Goal: Transaction & Acquisition: Purchase product/service

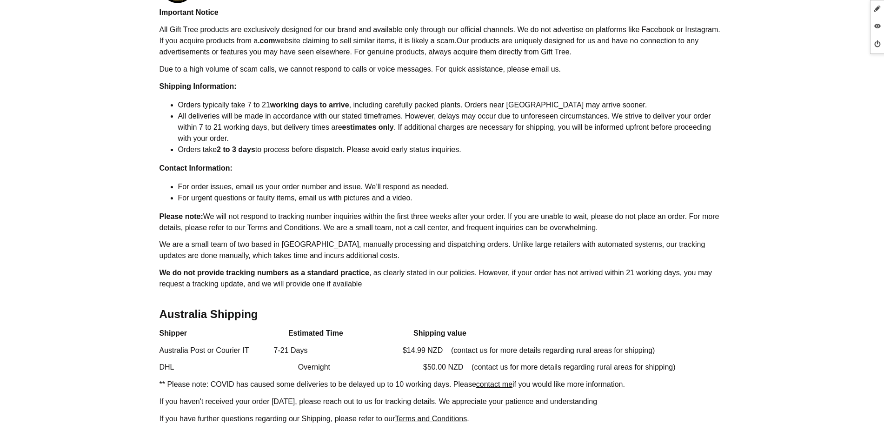
scroll to position [814, 0]
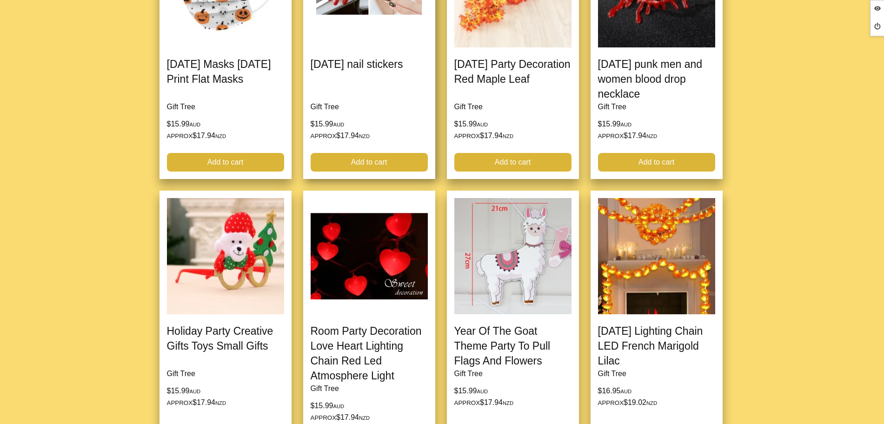
scroll to position [1570, 0]
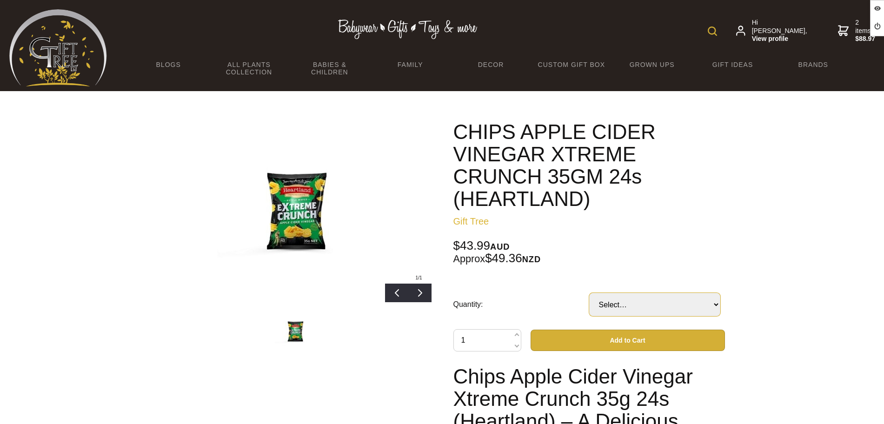
click at [666, 296] on select "Select… 1 CTN" at bounding box center [654, 304] width 131 height 23
